Goal: Transaction & Acquisition: Purchase product/service

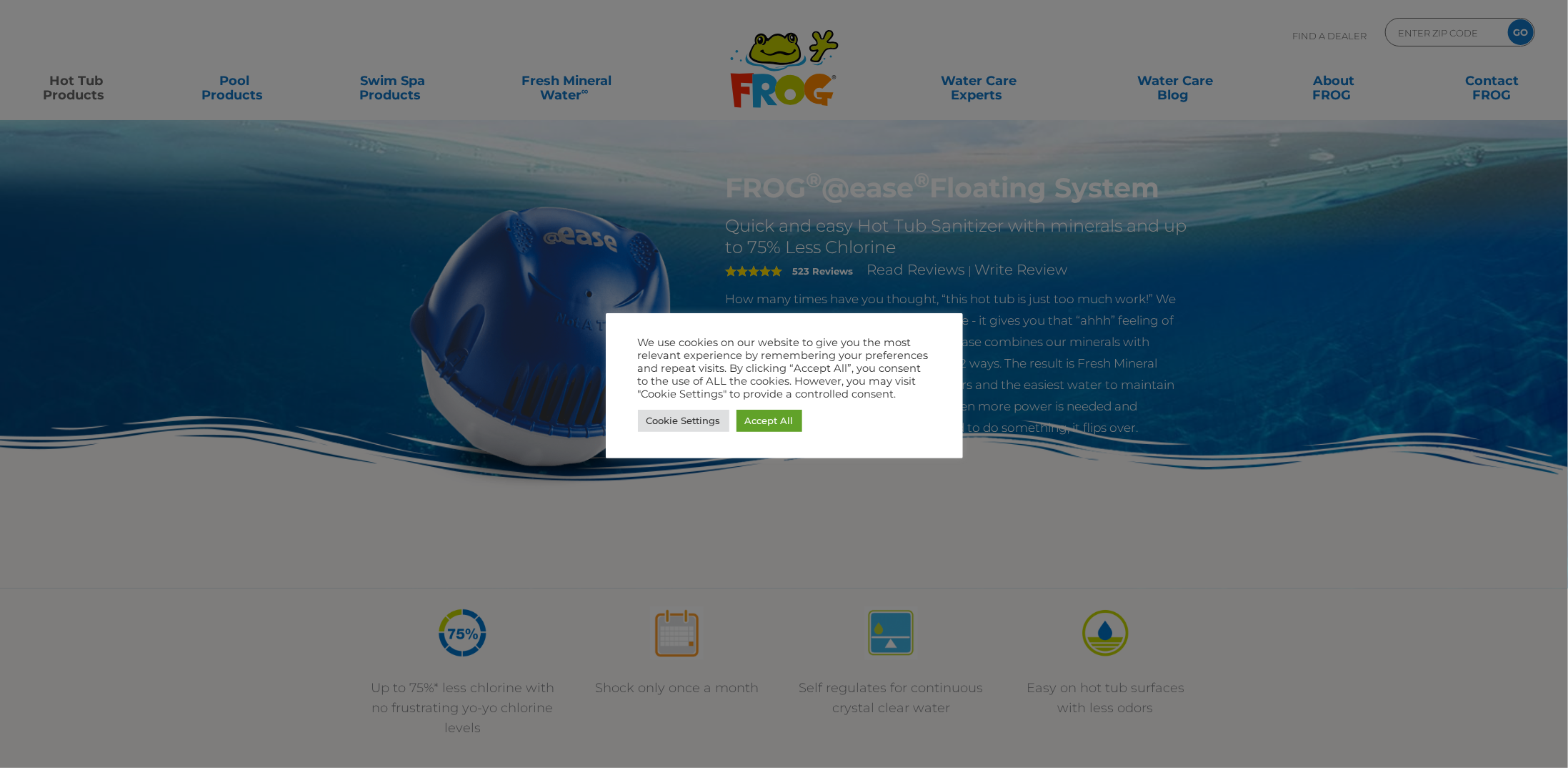
click at [784, 441] on div "We use cookies on our website to give you the most relevant experience by remem…" at bounding box center [784, 386] width 357 height 145
click at [778, 421] on link "Accept All" at bounding box center [770, 421] width 66 height 22
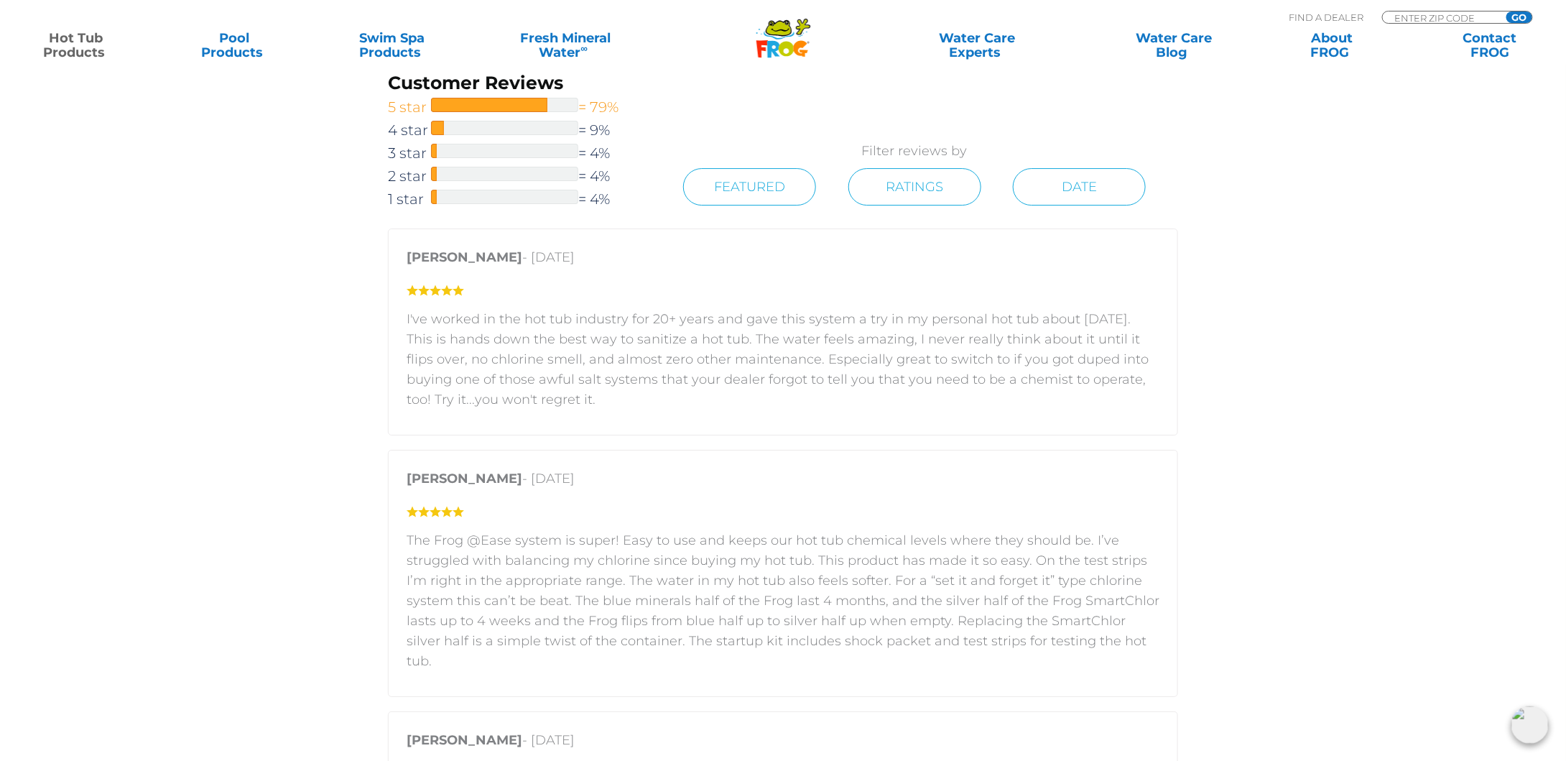
scroll to position [2443, 0]
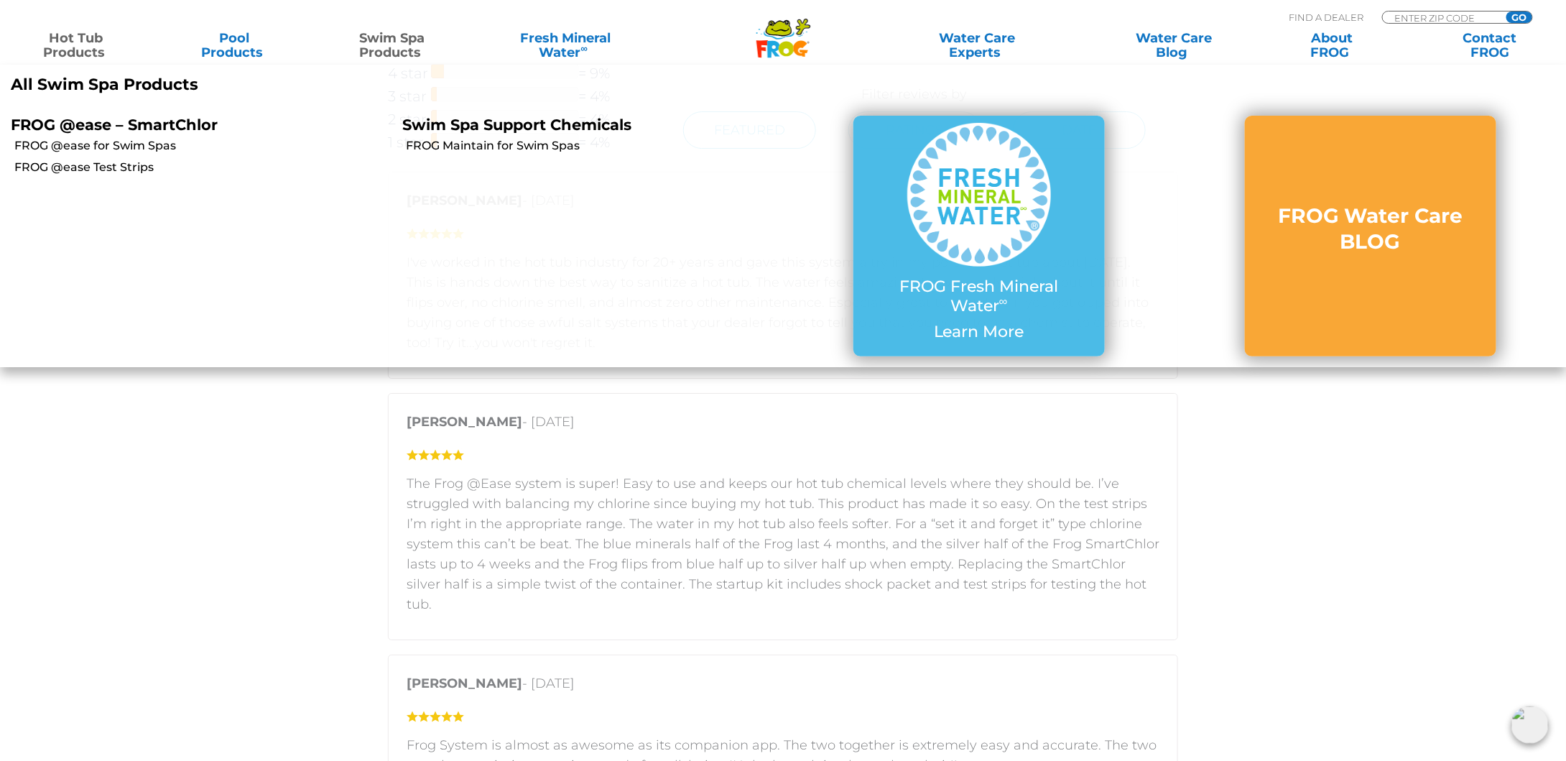
click at [409, 38] on link "Swim Spa Products" at bounding box center [392, 45] width 123 height 29
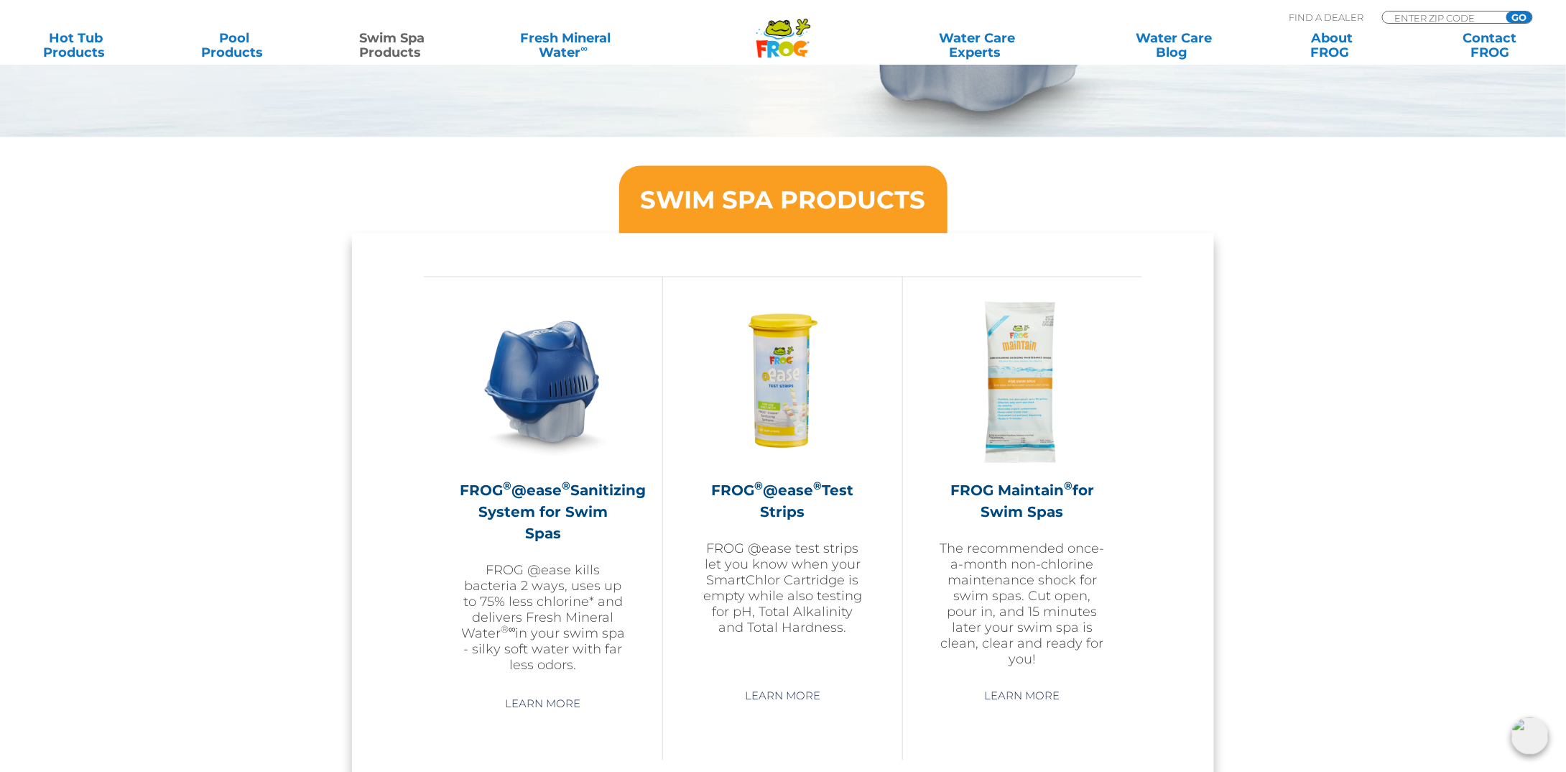
scroll to position [1222, 0]
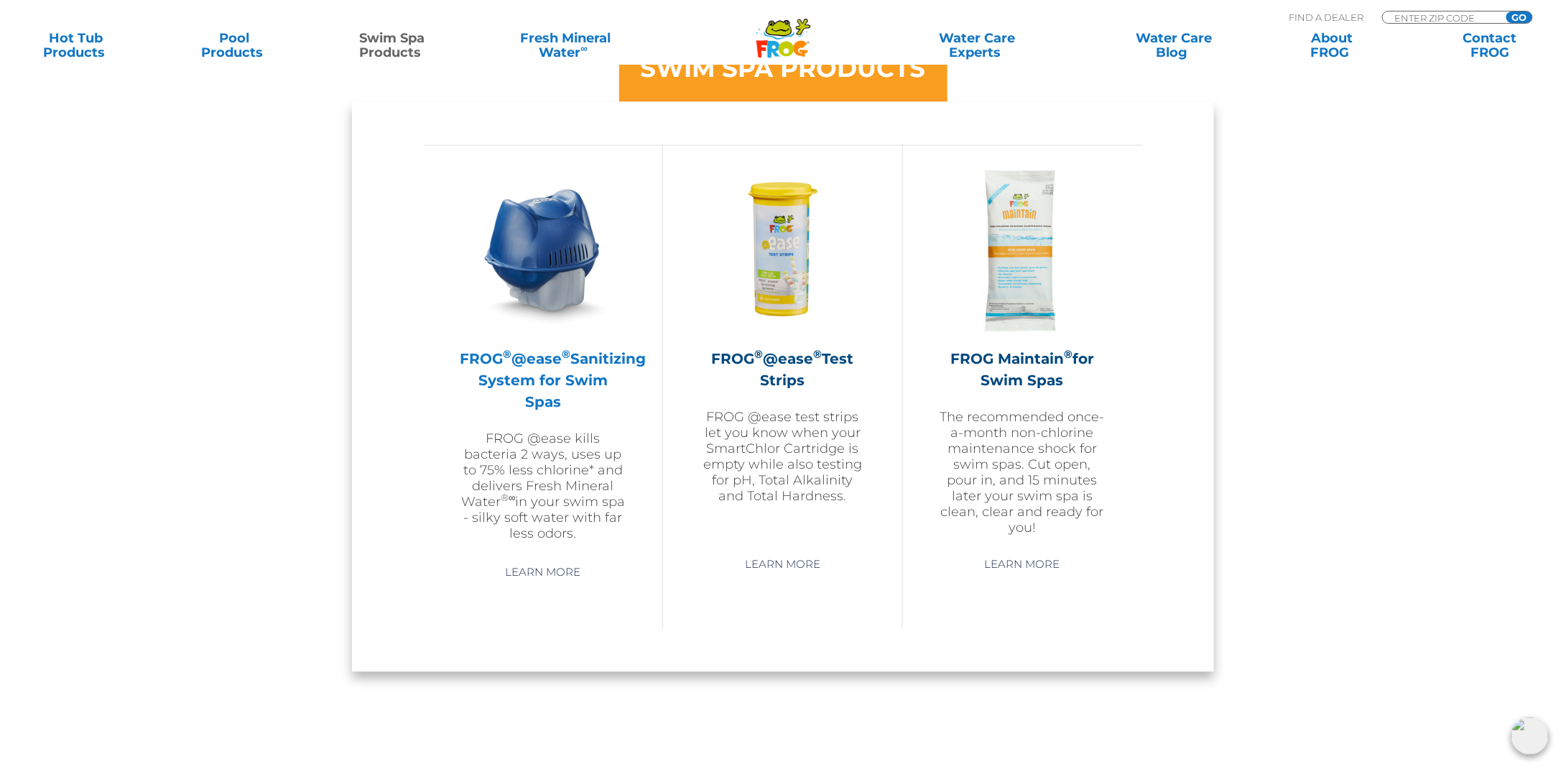
click at [578, 284] on img at bounding box center [543, 250] width 167 height 167
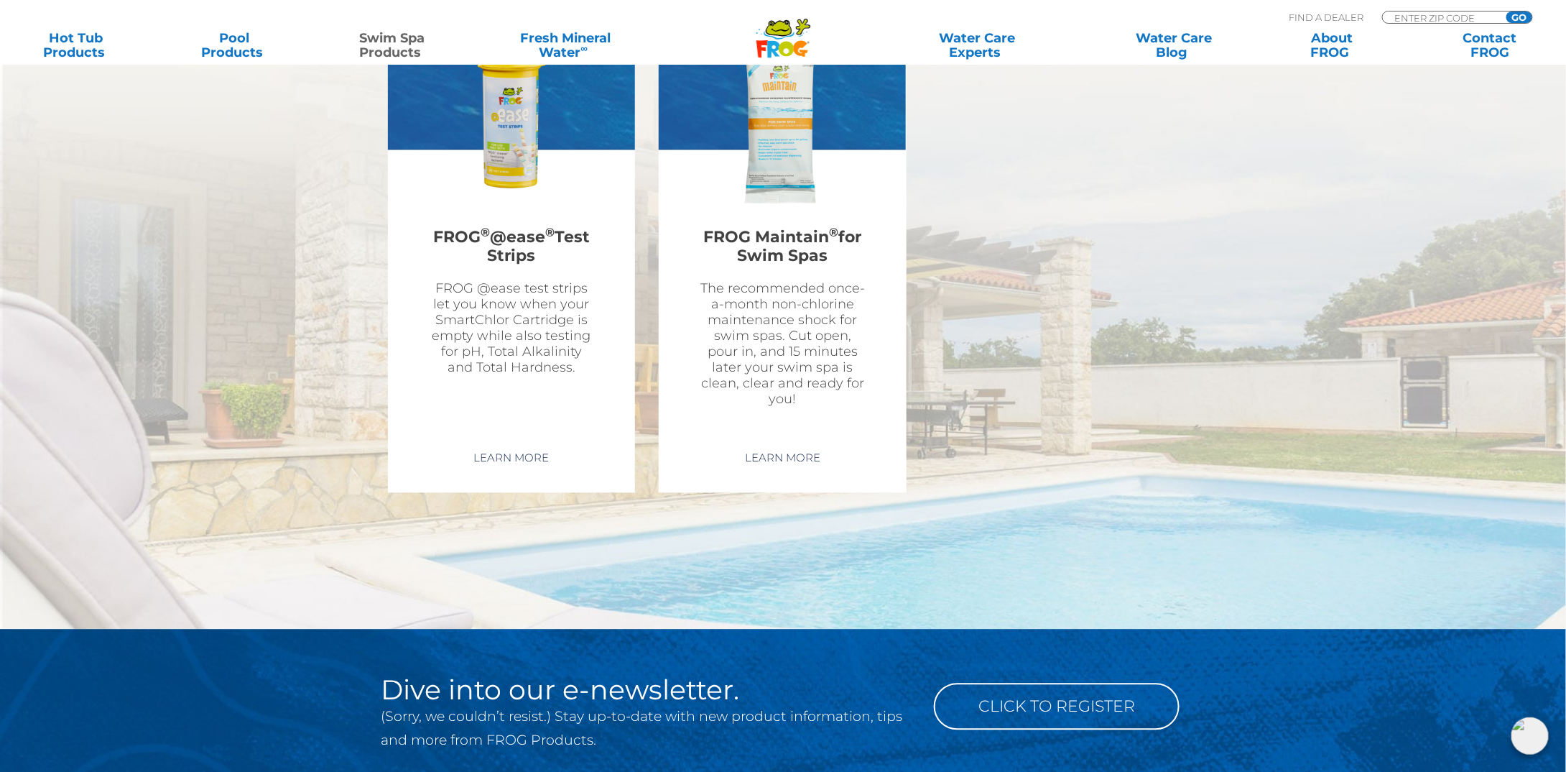
scroll to position [4168, 0]
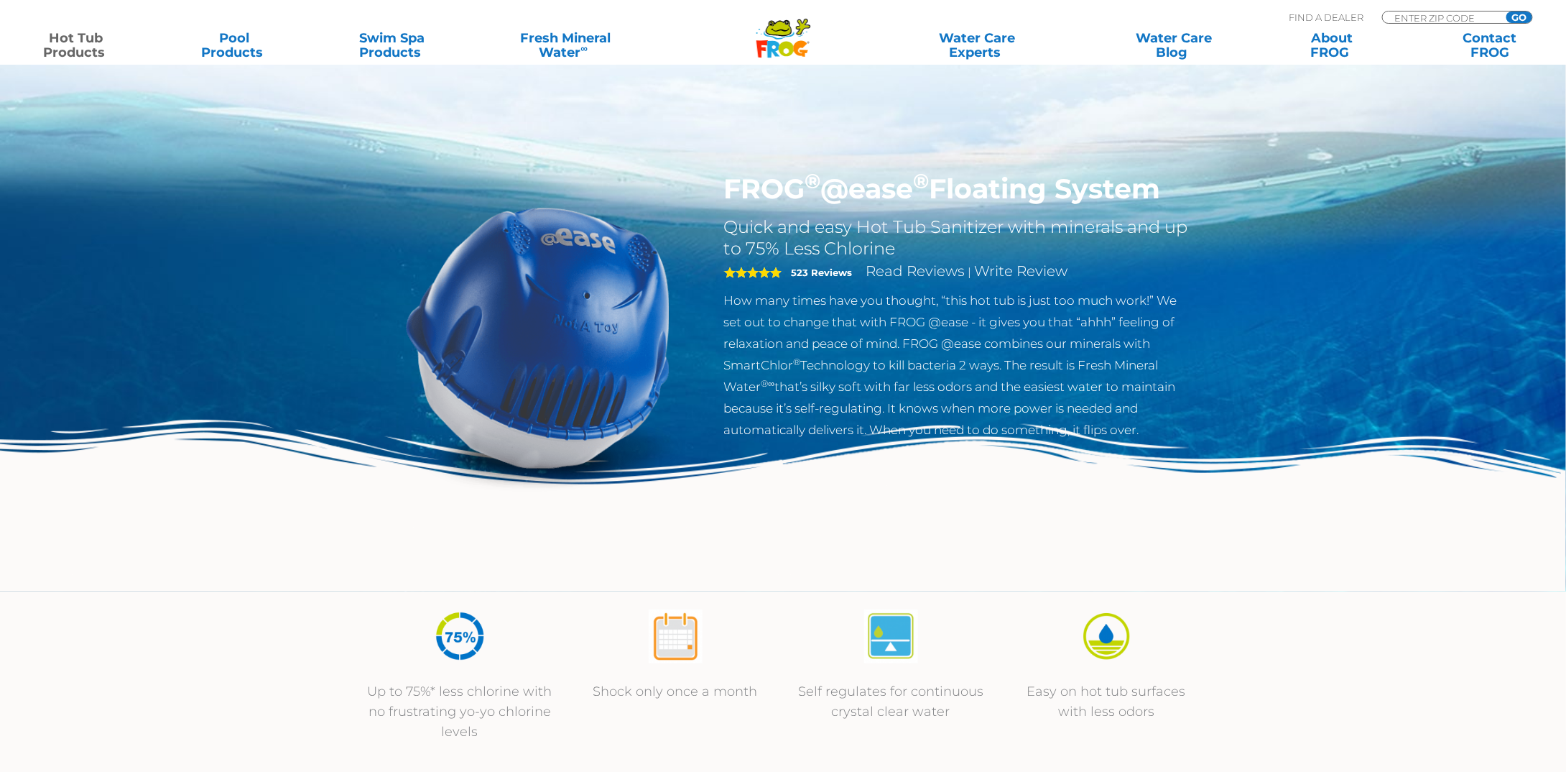
scroll to position [1865, 0]
